Goal: Entertainment & Leisure: Consume media (video, audio)

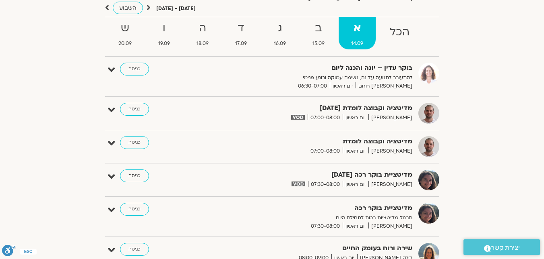
scroll to position [40, 0]
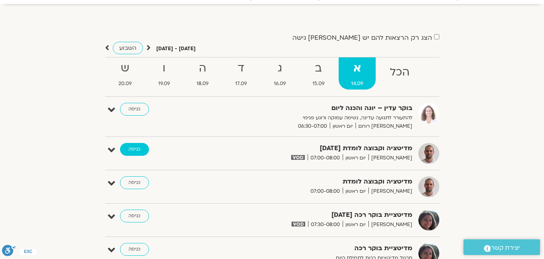
click at [128, 151] on link "כניסה" at bounding box center [134, 149] width 29 height 13
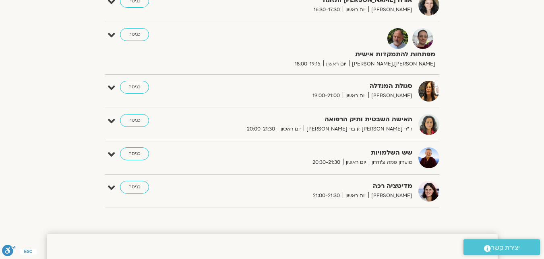
scroll to position [684, 0]
